Goal: Information Seeking & Learning: Learn about a topic

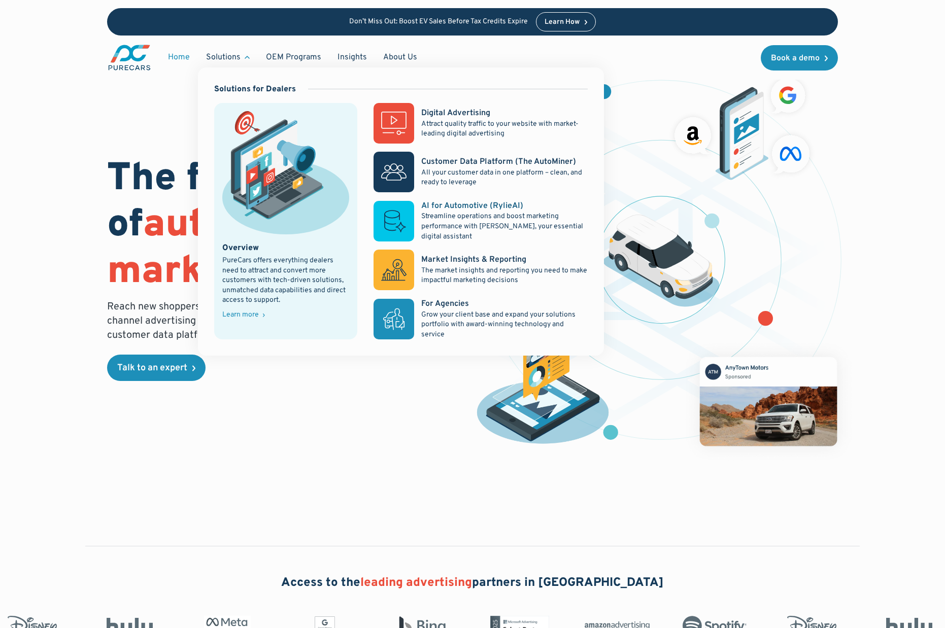
click at [186, 323] on p "Reach new shoppers and nurture existing clients through an omni-channel adverti…" at bounding box center [261, 321] width 308 height 43
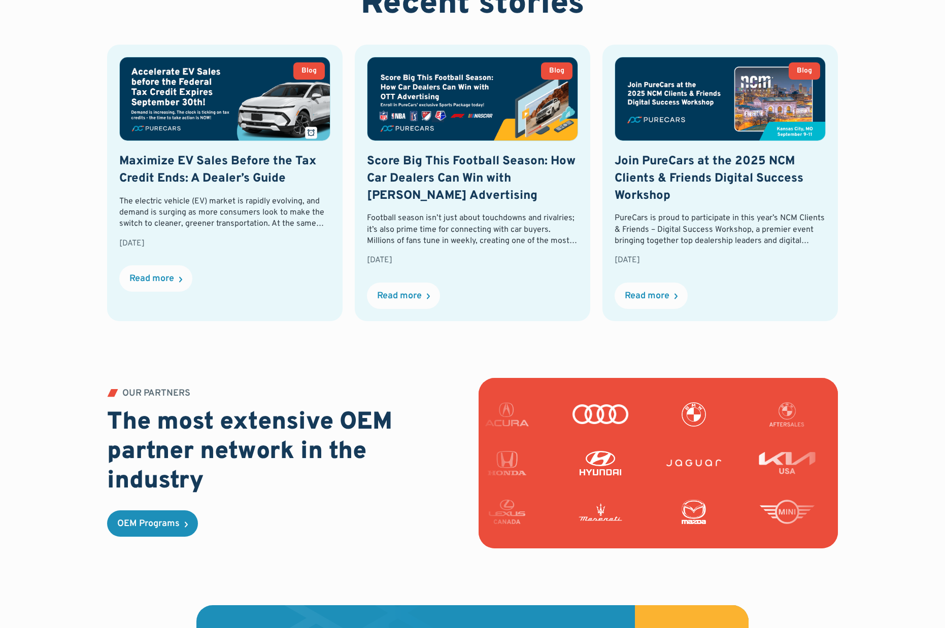
scroll to position [2371, 0]
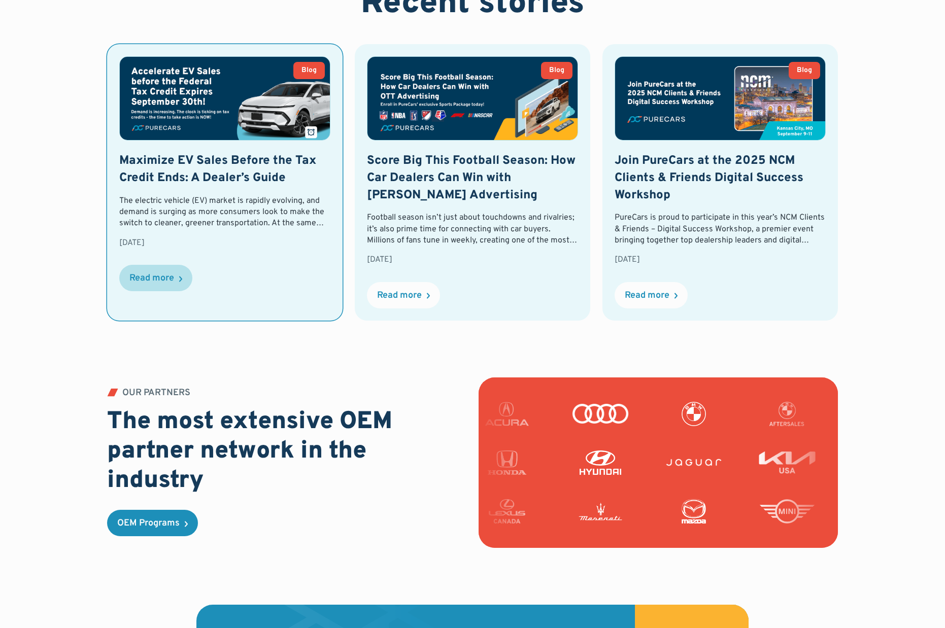
click at [153, 276] on div "Read more" at bounding box center [151, 278] width 45 height 9
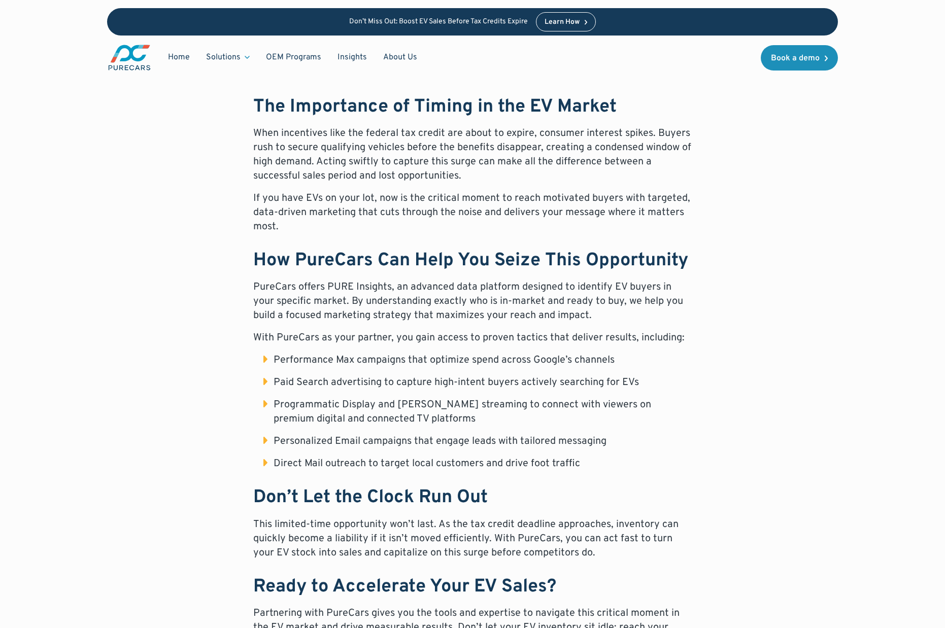
scroll to position [564, 0]
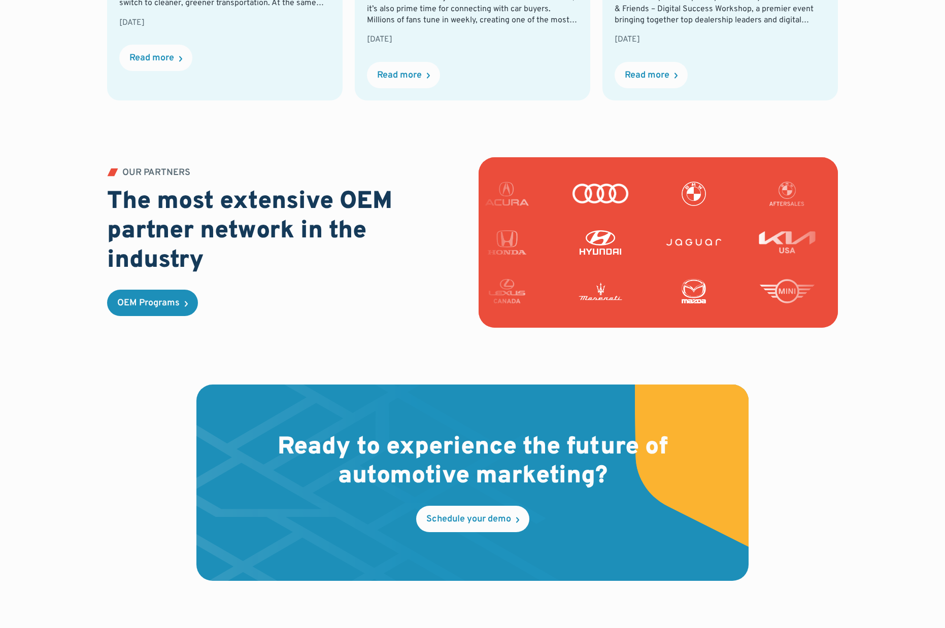
scroll to position [2588, 0]
